Goal: Transaction & Acquisition: Book appointment/travel/reservation

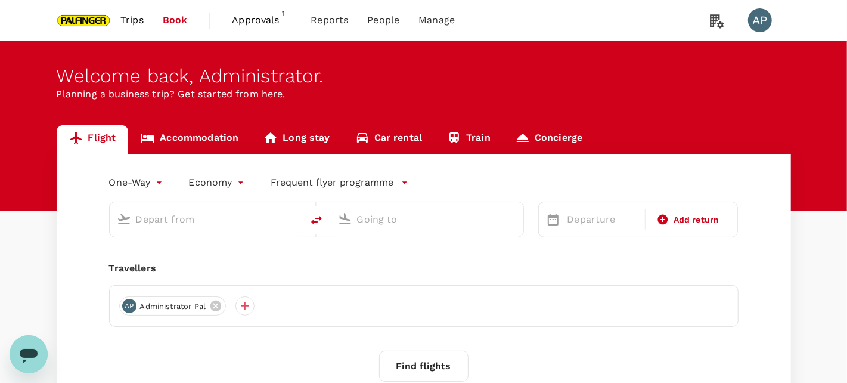
type input "roundtrip"
type input "Singapore Changi (SIN)"
type input "Shanghai Pudong Intl (PVG)"
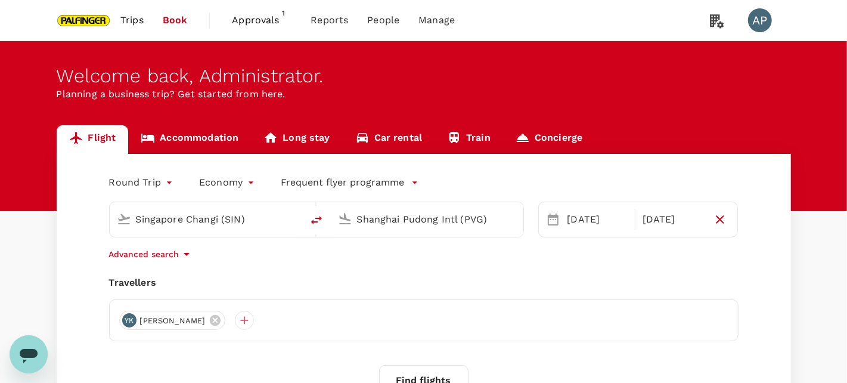
click at [272, 16] on span "Approvals" at bounding box center [262, 20] width 60 height 14
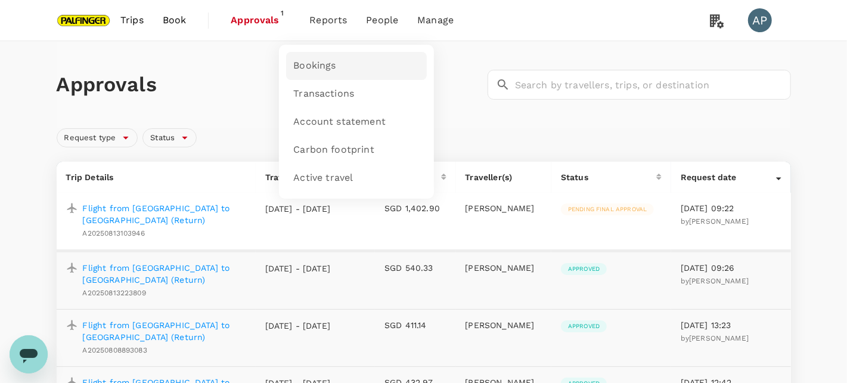
click at [327, 64] on span "Bookings" at bounding box center [314, 66] width 42 height 14
